Goal: Task Accomplishment & Management: Complete application form

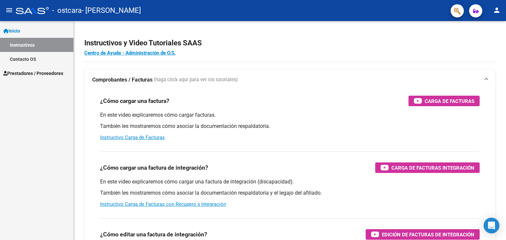
click at [49, 70] on span "Prestadores / Proveedores" at bounding box center [33, 73] width 60 height 7
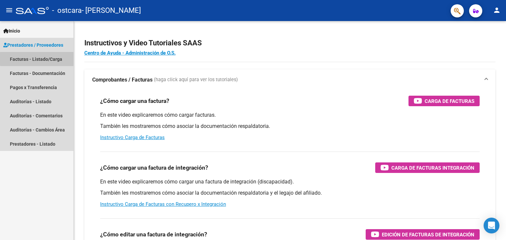
click at [57, 59] on link "Facturas - Listado/Carga" at bounding box center [36, 59] width 73 height 14
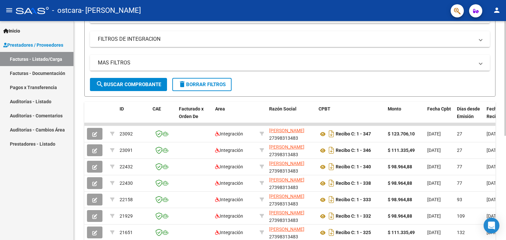
scroll to position [105, 0]
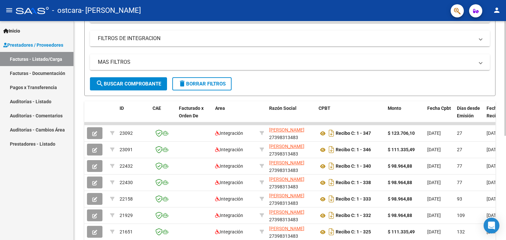
click at [506, 114] on div at bounding box center [505, 134] width 2 height 115
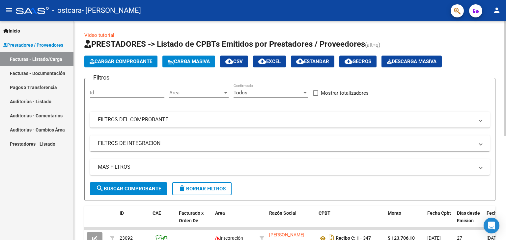
click at [506, 75] on div at bounding box center [505, 130] width 2 height 219
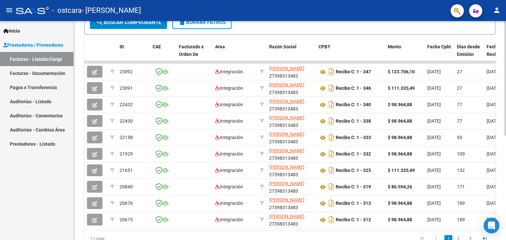
scroll to position [171, 0]
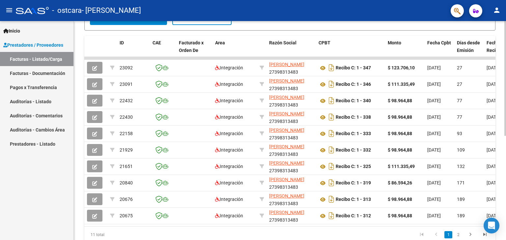
click at [506, 164] on div at bounding box center [505, 170] width 2 height 115
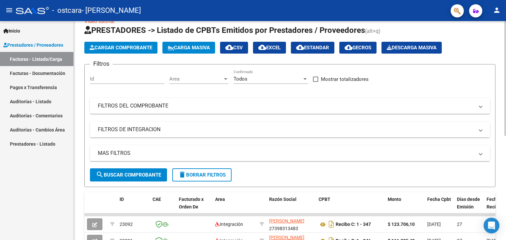
scroll to position [0, 0]
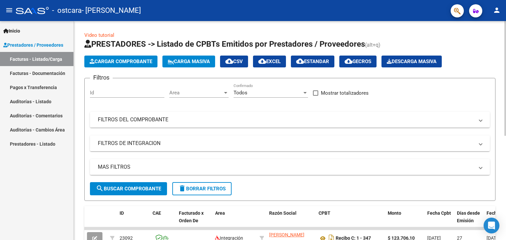
click at [498, 53] on div "Video tutorial PRESTADORES -> Listado de CPBTs Emitidos por Prestadores / Prove…" at bounding box center [291, 228] width 434 height 414
click at [498, 53] on div "Video tutorial PRESTADORES -> Listado de CPBTs Emitidos por Prestadores / Prove…" at bounding box center [290, 228] width 432 height 414
click at [490, 0] on html "menu - ostcara - [PERSON_NAME] person Inicio Instructivos Contacto OS Prestador…" at bounding box center [253, 120] width 506 height 240
drag, startPoint x: 137, startPoint y: 66, endPoint x: 146, endPoint y: 64, distance: 9.5
click at [146, 64] on button "Cargar Comprobante" at bounding box center [120, 62] width 73 height 12
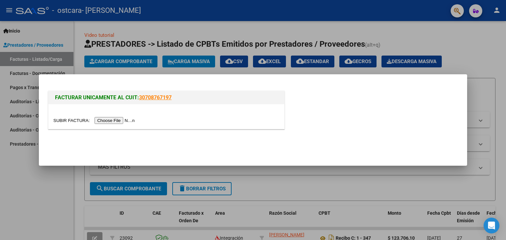
click at [126, 121] on input "file" at bounding box center [94, 120] width 83 height 7
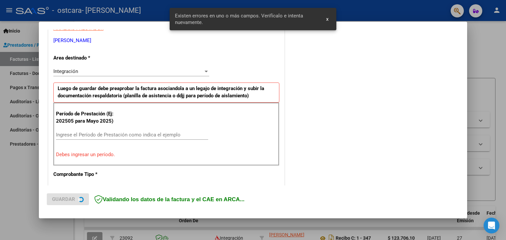
scroll to position [138, 0]
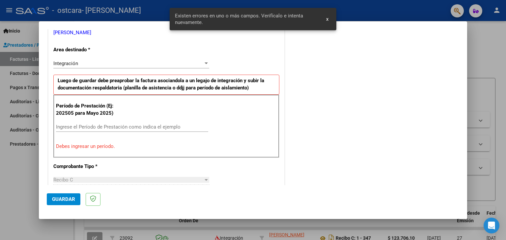
click at [130, 121] on div "Período de Prestación (Ej: 202505 para [DATE]) Ingrese el Período de Prestación…" at bounding box center [166, 126] width 226 height 63
click at [130, 124] on input "Ingrese el Período de Prestación como indica el ejemplo" at bounding box center [132, 127] width 152 height 6
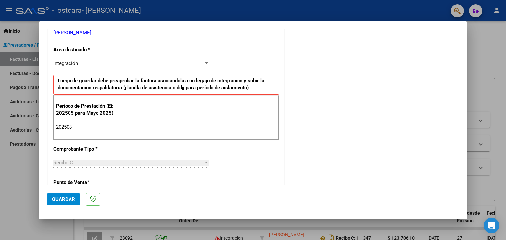
type input "202508"
click at [60, 198] on span "Guardar" at bounding box center [63, 200] width 23 height 6
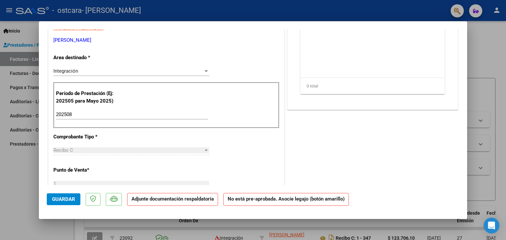
scroll to position [0, 0]
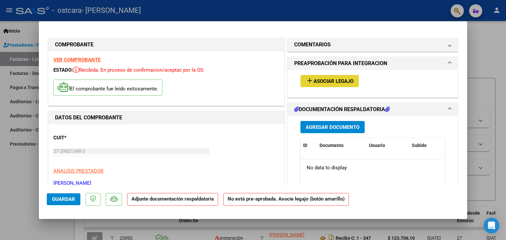
click at [346, 83] on span "Asociar Legajo" at bounding box center [334, 81] width 40 height 6
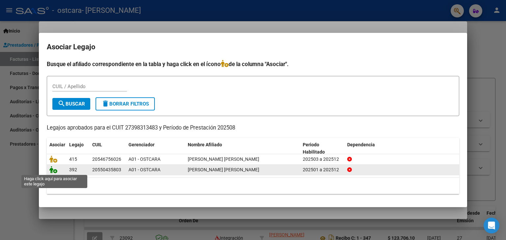
click at [55, 172] on icon at bounding box center [53, 169] width 8 height 7
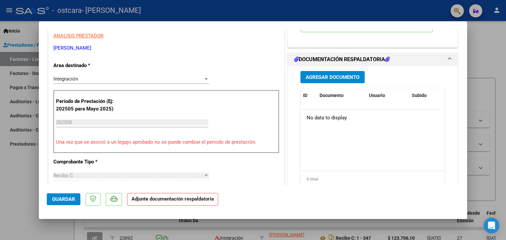
scroll to position [136, 0]
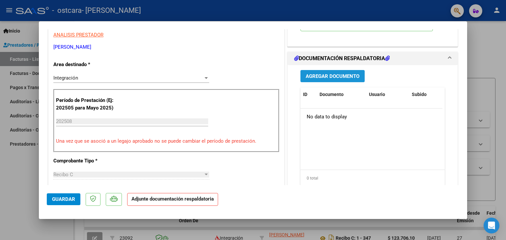
click at [348, 79] on span "Agregar Documento" at bounding box center [333, 76] width 54 height 6
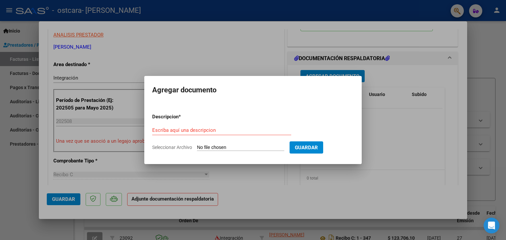
click at [249, 148] on input "Seleccionar Archivo" at bounding box center [240, 148] width 87 height 6
click at [175, 149] on span "Seleccionar Archivo" at bounding box center [172, 147] width 40 height 5
click at [197, 149] on input "Seleccionar Archivo" at bounding box center [240, 148] width 87 height 6
type input "C:\fakepath\Planilla de asistencia [PERSON_NAME] .pdf"
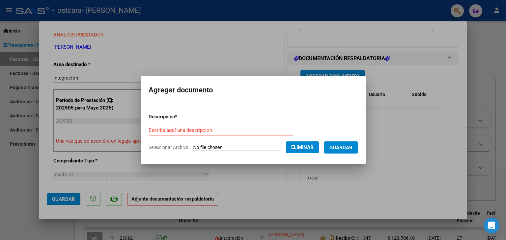
click at [213, 128] on input "Escriba aquí una descripcion" at bounding box center [221, 130] width 144 height 6
type input "Planilla de asistencia"
click at [358, 147] on button "Guardar" at bounding box center [341, 148] width 34 height 12
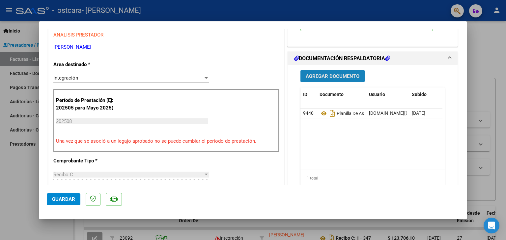
click at [332, 79] on span "Agregar Documento" at bounding box center [333, 76] width 54 height 6
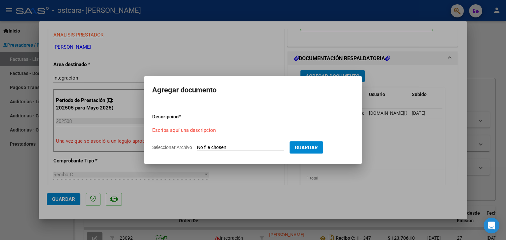
click at [164, 148] on span "Seleccionar Archivo" at bounding box center [172, 147] width 40 height 5
click at [197, 148] on input "Seleccionar Archivo" at bounding box center [240, 148] width 87 height 6
type input "C:\fakepath\Monotributo.pdf"
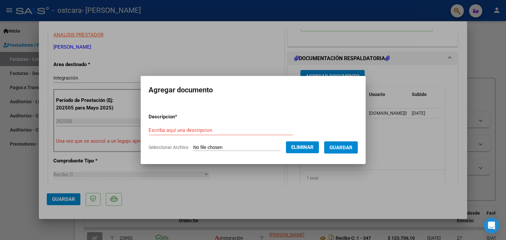
click at [168, 124] on form "Descripcion * Escriba aquí una descripcion Seleccionar Archivo Eliminar Guardar" at bounding box center [253, 132] width 209 height 48
click at [169, 131] on input "Escriba aquí una descripcion" at bounding box center [221, 130] width 144 height 6
click at [153, 129] on input "Coonstancia monotributo" at bounding box center [221, 130] width 144 height 6
type input "Constancia monotributo"
click at [358, 152] on button "Guardar" at bounding box center [341, 148] width 34 height 12
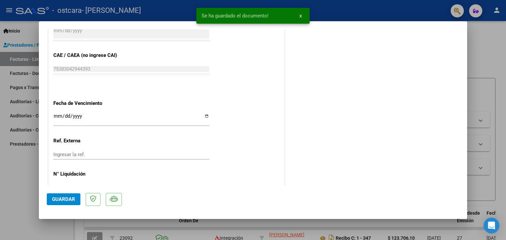
scroll to position [433, 0]
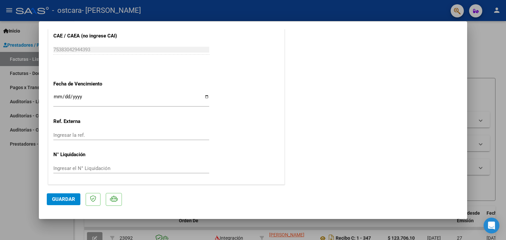
click at [74, 202] on span "Guardar" at bounding box center [63, 200] width 23 height 6
drag, startPoint x: 74, startPoint y: 202, endPoint x: 91, endPoint y: 203, distance: 16.8
click at [91, 203] on mat-dialog-actions "Guardar" at bounding box center [253, 198] width 412 height 26
click at [71, 202] on span "Guardar" at bounding box center [63, 200] width 23 height 6
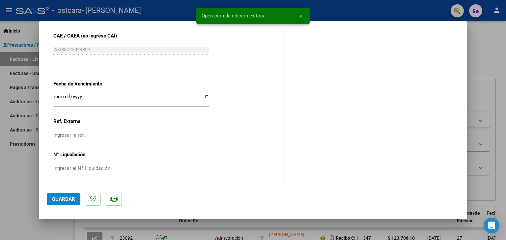
click at [491, 35] on div at bounding box center [253, 120] width 506 height 240
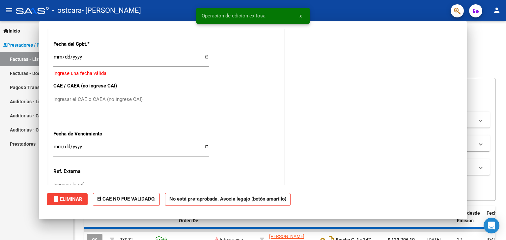
scroll to position [0, 0]
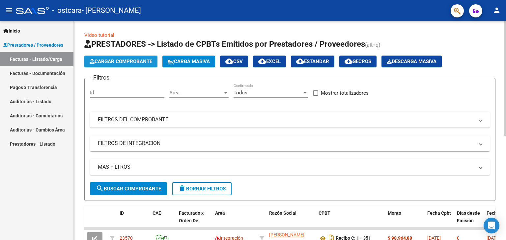
click at [126, 60] on span "Cargar Comprobante" at bounding box center [121, 62] width 63 height 6
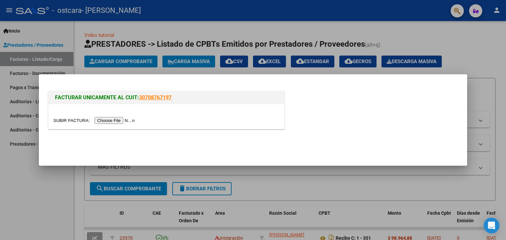
click at [121, 122] on input "file" at bounding box center [94, 120] width 83 height 7
click at [130, 120] on input "file" at bounding box center [94, 120] width 83 height 7
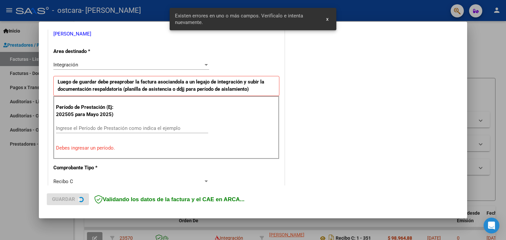
scroll to position [138, 0]
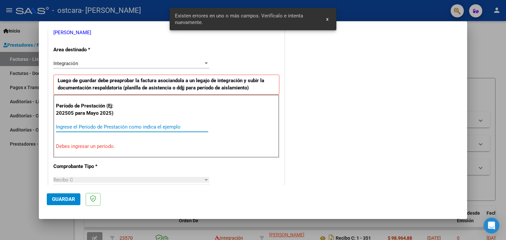
click at [144, 126] on input "Ingrese el Período de Prestación como indica el ejemplo" at bounding box center [132, 127] width 152 height 6
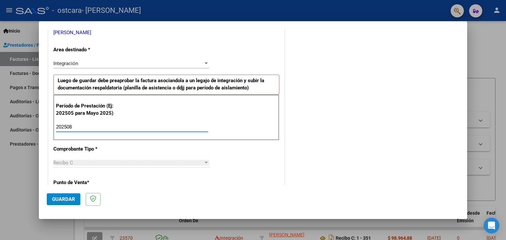
type input "202508"
click at [68, 199] on span "Guardar" at bounding box center [63, 200] width 23 height 6
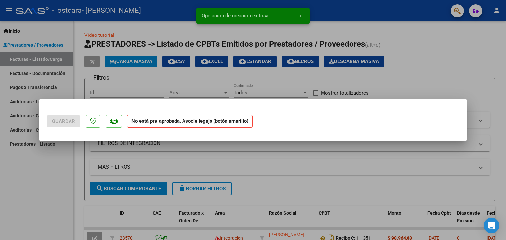
scroll to position [0, 0]
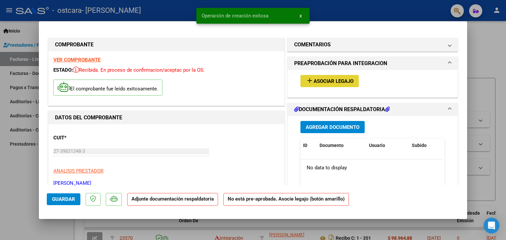
click at [323, 75] on button "add Asociar Legajo" at bounding box center [329, 81] width 58 height 12
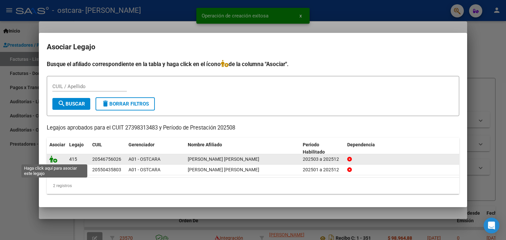
click at [55, 162] on icon at bounding box center [53, 159] width 8 height 7
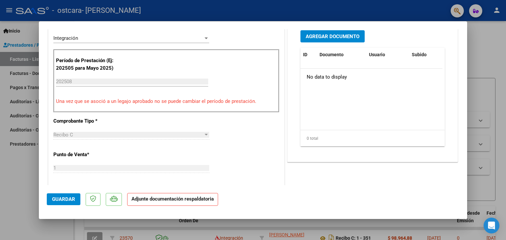
scroll to position [136, 0]
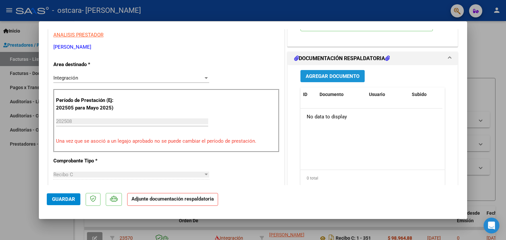
click at [322, 80] on button "Agregar Documento" at bounding box center [332, 76] width 64 height 12
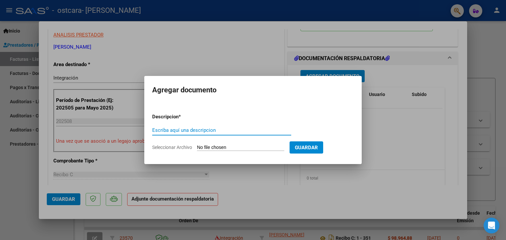
click at [179, 148] on span "Seleccionar Archivo" at bounding box center [172, 147] width 40 height 5
click at [197, 148] on input "Seleccionar Archivo" at bounding box center [240, 148] width 87 height 6
type input "C:\fakepath\CamScanner [DATE] 13.09.pdf"
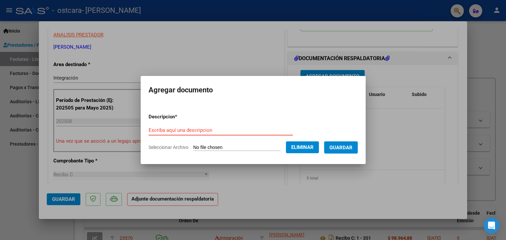
click at [170, 128] on input "Escriba aquí una descripcion" at bounding box center [221, 130] width 144 height 6
click at [180, 130] on input "Planilla de asistrncia" at bounding box center [221, 130] width 144 height 6
click at [178, 130] on input "Planilla de asistrncia" at bounding box center [221, 130] width 144 height 6
type input "Planilla de asistencia"
click at [343, 145] on span "Guardar" at bounding box center [340, 148] width 23 height 6
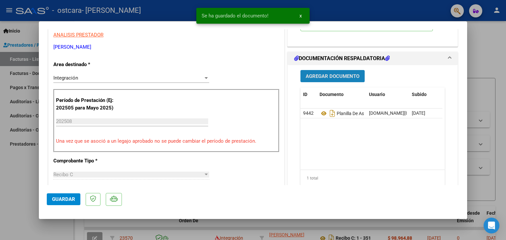
click at [348, 75] on span "Agregar Documento" at bounding box center [333, 76] width 54 height 6
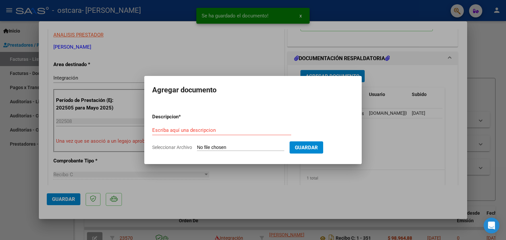
click at [179, 150] on span "Seleccionar Archivo" at bounding box center [172, 147] width 40 height 5
click at [197, 150] on input "Seleccionar Archivo" at bounding box center [240, 148] width 87 height 6
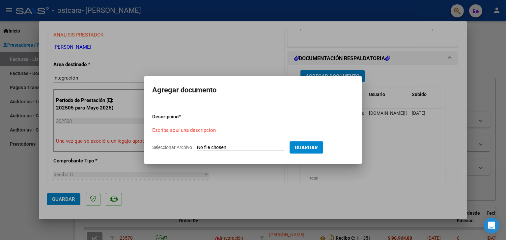
type input "C:\fakepath\Monotributo.pdf"
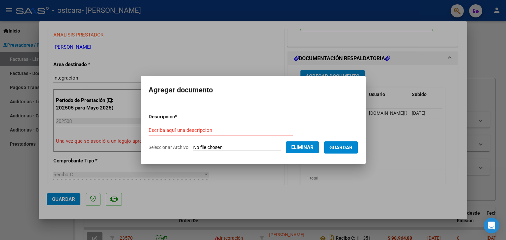
click at [163, 131] on input "Escriba aquí una descripcion" at bounding box center [221, 130] width 144 height 6
type input "Constancia Monotributo"
click at [351, 149] on span "Guardar" at bounding box center [340, 148] width 23 height 6
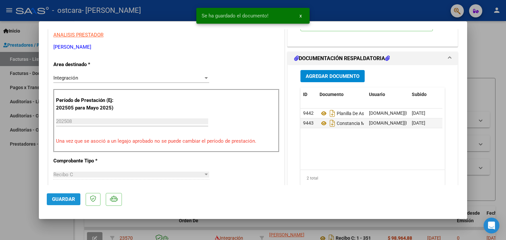
click at [69, 201] on span "Guardar" at bounding box center [63, 200] width 23 height 6
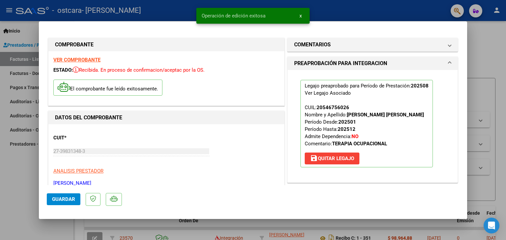
click at [503, 34] on div at bounding box center [253, 120] width 506 height 240
type input "$ 0,00"
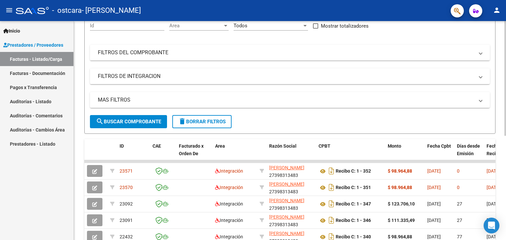
scroll to position [71, 0]
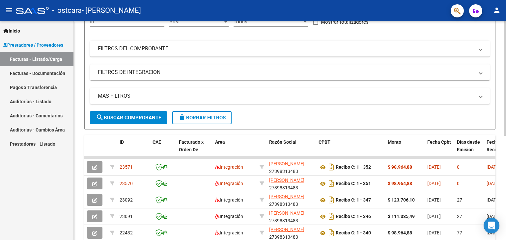
click at [506, 91] on div at bounding box center [505, 116] width 2 height 115
